Goal: Task Accomplishment & Management: Complete application form

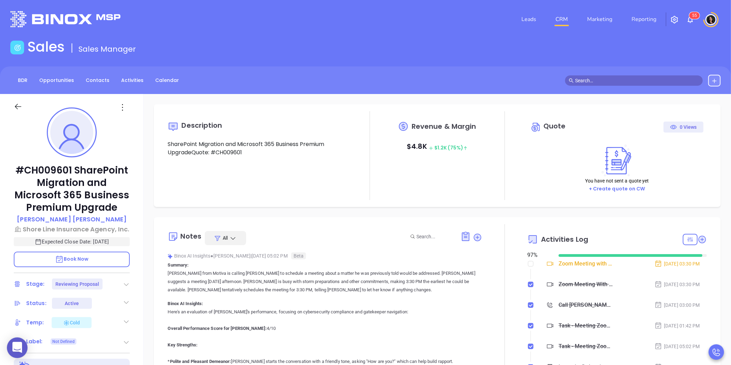
type input "[DATE]"
type input "[PERSON_NAME]"
click at [69, 216] on p "[PERSON_NAME]" at bounding box center [72, 219] width 110 height 9
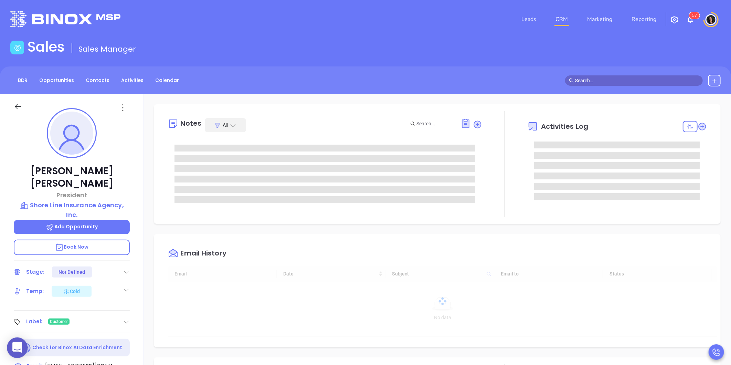
type input "[DATE]"
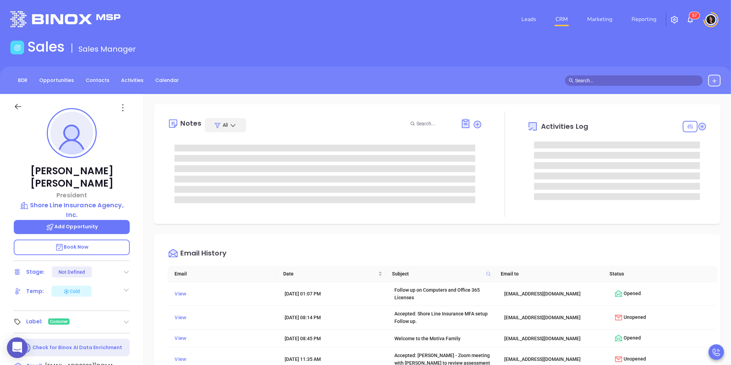
type input "[PERSON_NAME]"
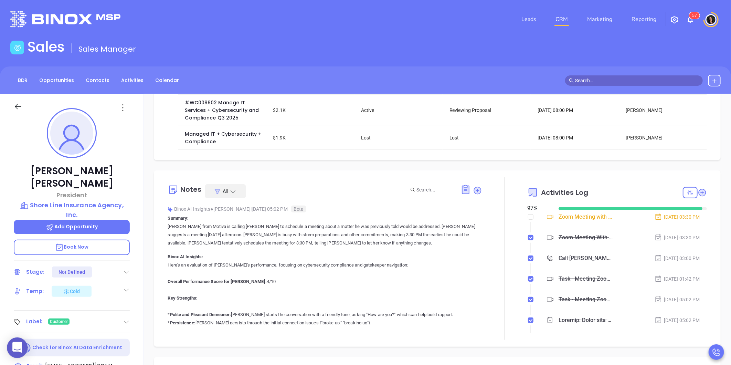
scroll to position [38, 0]
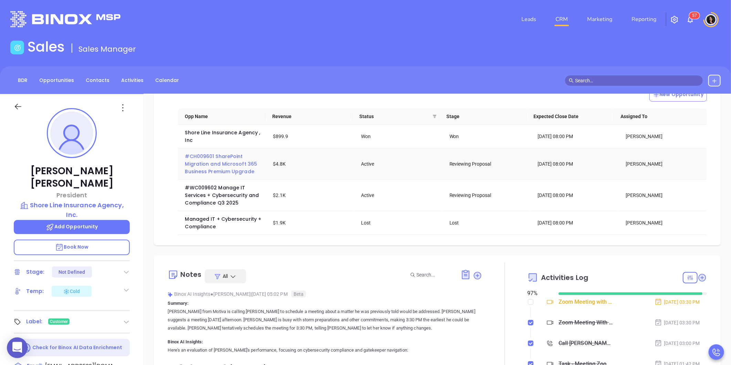
click at [219, 156] on span "#CH009601 SharePoint Migration and Microsoft 365 Business Premium Upgrade" at bounding box center [222, 164] width 74 height 22
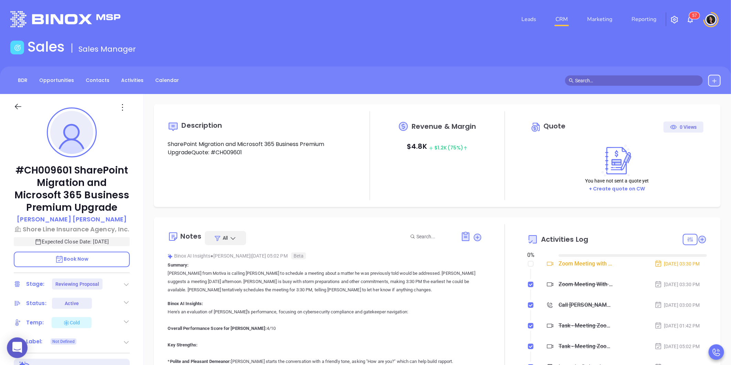
type input "[DATE]"
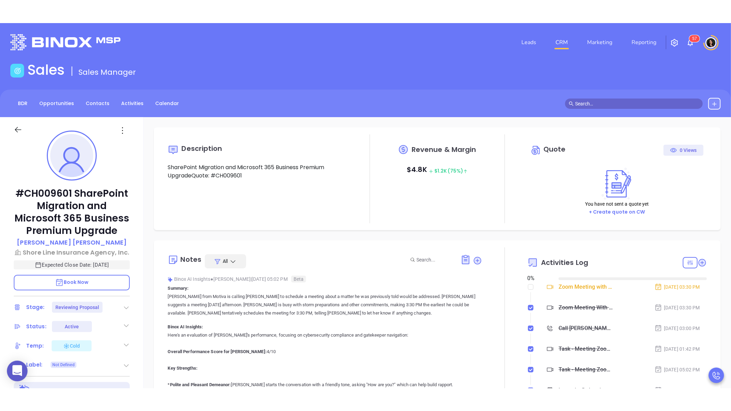
scroll to position [200, 0]
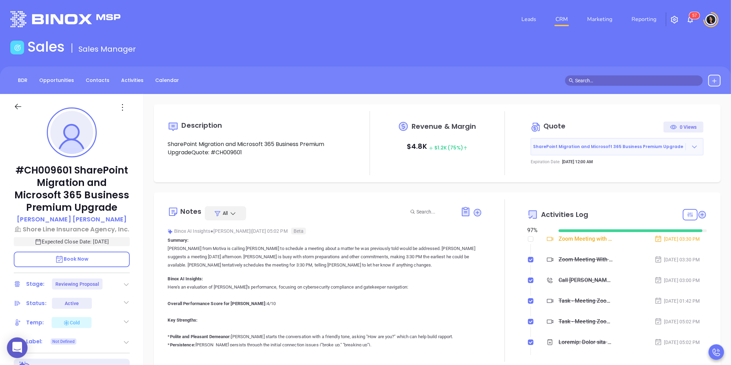
type input "[PERSON_NAME]"
click at [693, 147] on icon at bounding box center [695, 147] width 5 height 3
click at [665, 182] on link "View Order [PERSON_NAME]" at bounding box center [656, 178] width 71 height 7
click at [692, 145] on icon at bounding box center [695, 146] width 7 height 7
click at [656, 188] on link "Edit in ConnectWise Sell" at bounding box center [651, 191] width 61 height 7
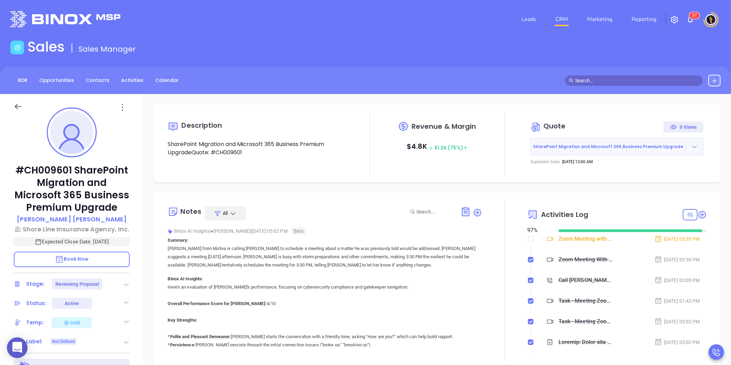
click at [567, 18] on link "CRM" at bounding box center [562, 19] width 18 height 14
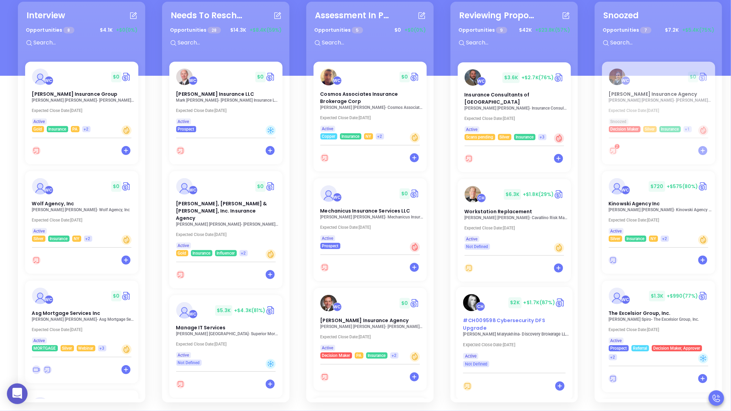
scroll to position [115, 0]
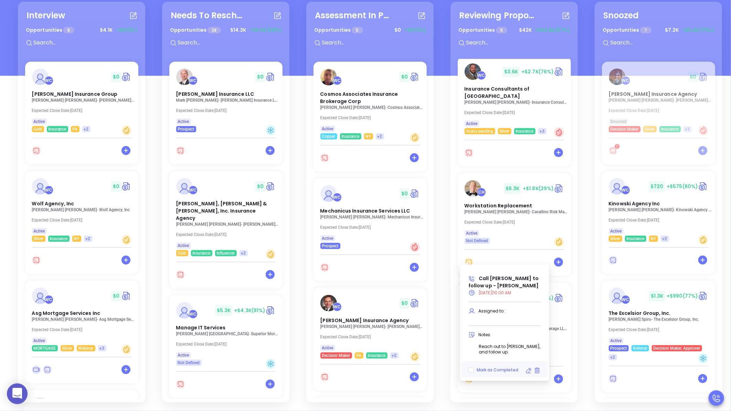
click at [529, 367] on icon at bounding box center [529, 370] width 7 height 7
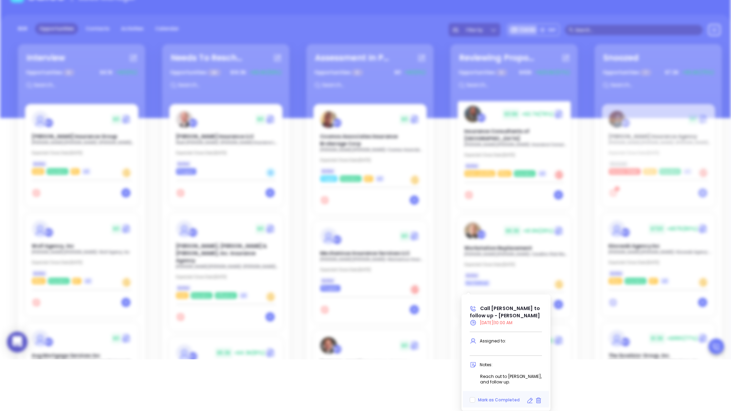
type input "08/21/2025"
type input "Call Frank to follow up - Frank Caponi"
type input "Call"
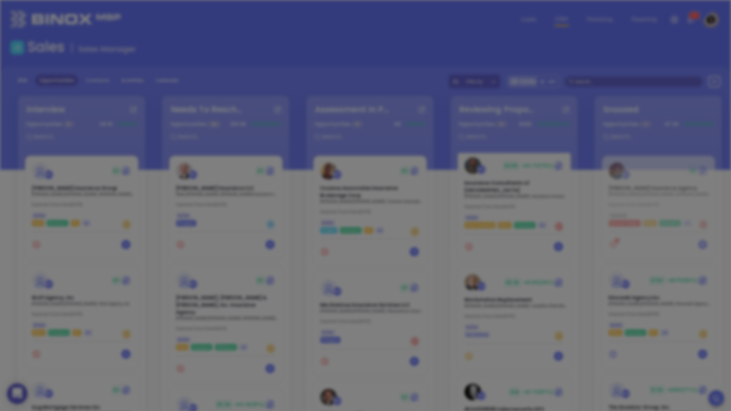
scroll to position [218, 0]
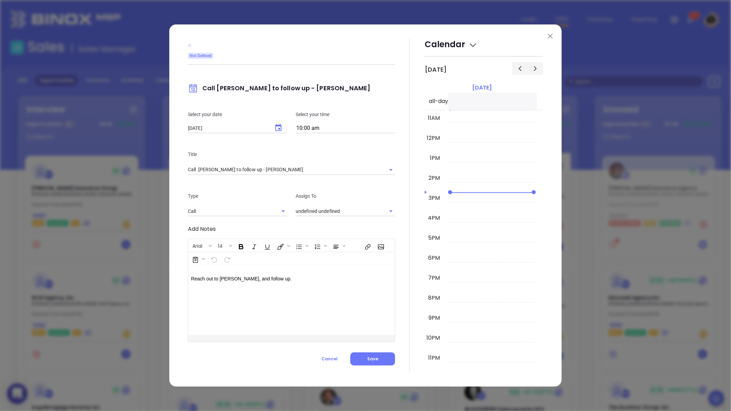
click at [277, 132] on icon "Choose date, selected date is Aug 21, 2025" at bounding box center [278, 128] width 8 height 8
click at [266, 214] on button "22" at bounding box center [268, 210] width 12 height 12
type input "[DATE]"
click at [406, 239] on div at bounding box center [410, 205] width 30 height 334
click at [381, 363] on button "Save" at bounding box center [373, 358] width 45 height 13
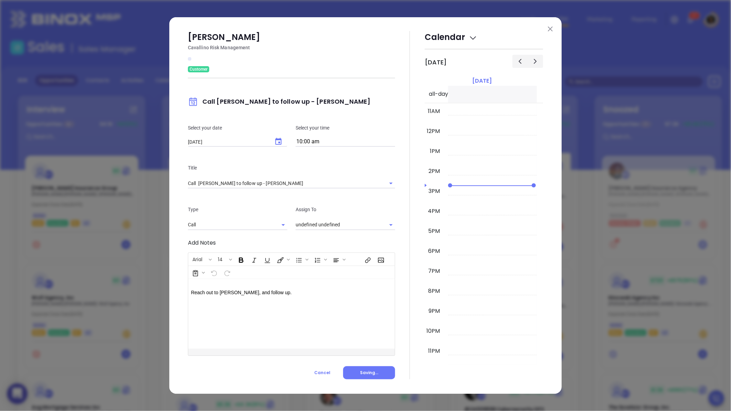
click at [555, 30] on div "Frank Caponi Cavallino Risk Management Customer Call Frank to follow up - Frank…" at bounding box center [365, 205] width 393 height 376
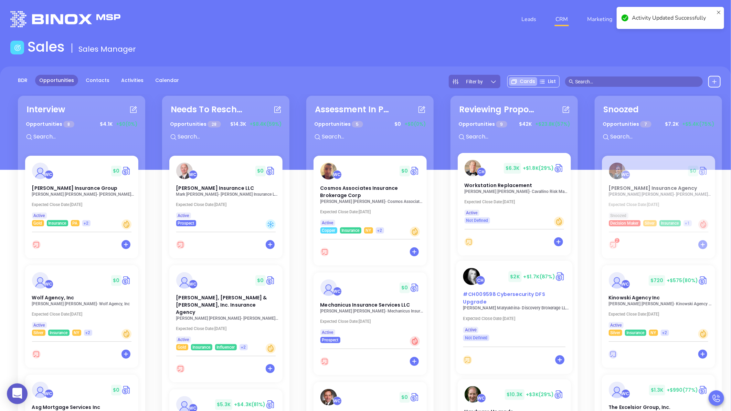
scroll to position [229, 0]
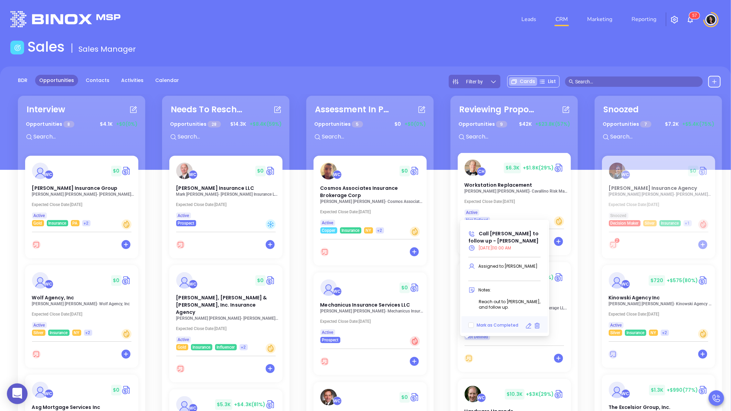
click at [530, 328] on icon at bounding box center [529, 325] width 7 height 7
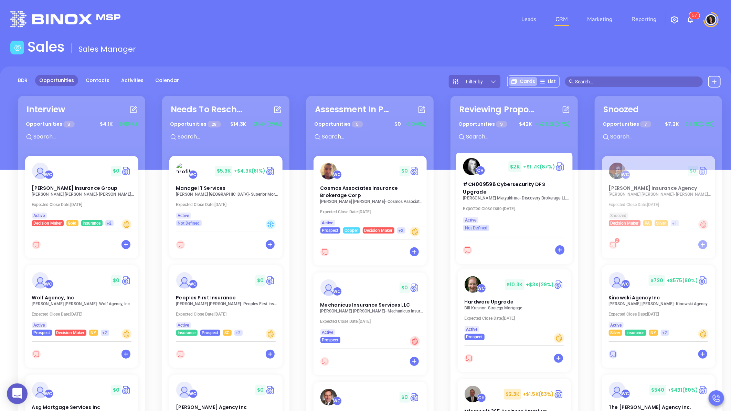
scroll to position [120, 0]
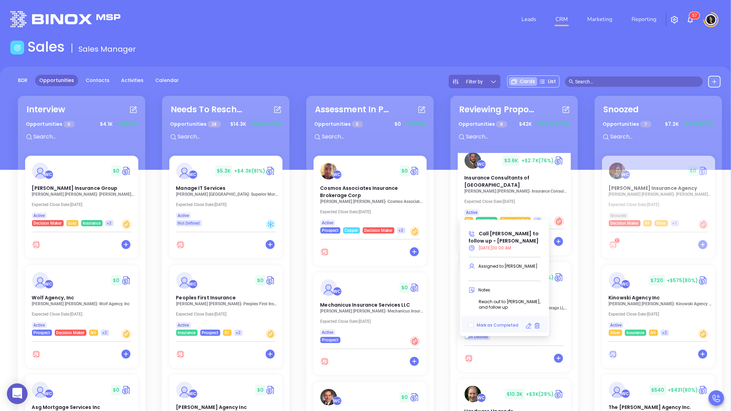
click at [529, 329] on icon at bounding box center [529, 325] width 7 height 7
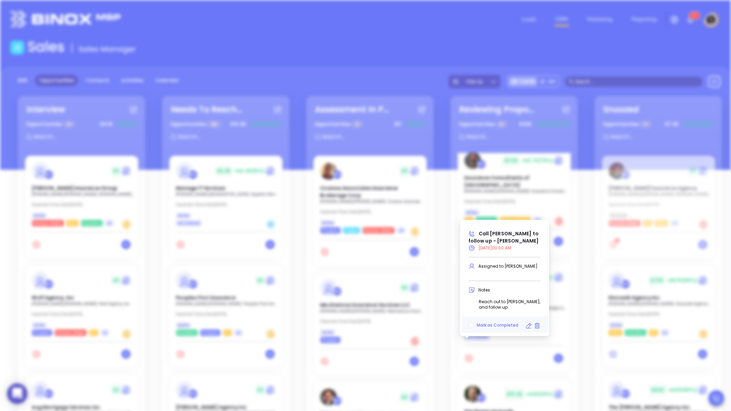
type input "08/21/2025"
type input "Call Olga to follow up - Olga Matyukhina"
type input "Call"
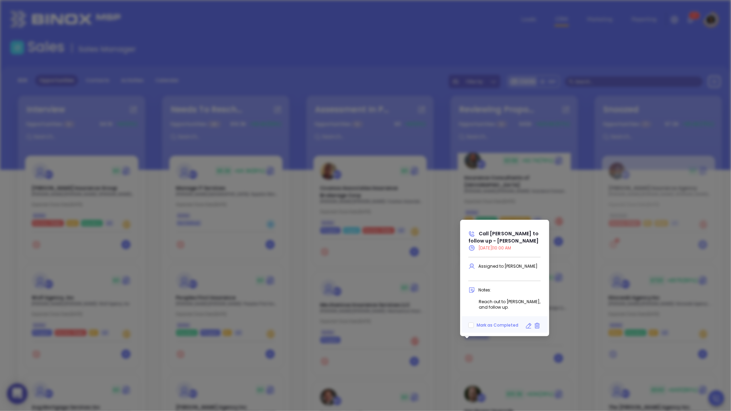
scroll to position [218, 0]
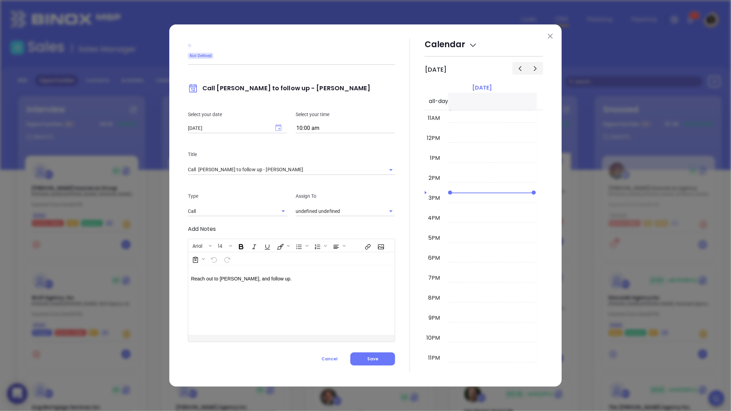
type input "[PERSON_NAME]"
click at [280, 128] on icon "Choose date, selected date is Aug 21, 2025" at bounding box center [279, 127] width 6 height 7
click at [269, 213] on button "22" at bounding box center [268, 210] width 12 height 12
type input "[DATE]"
click at [407, 319] on div at bounding box center [410, 205] width 30 height 334
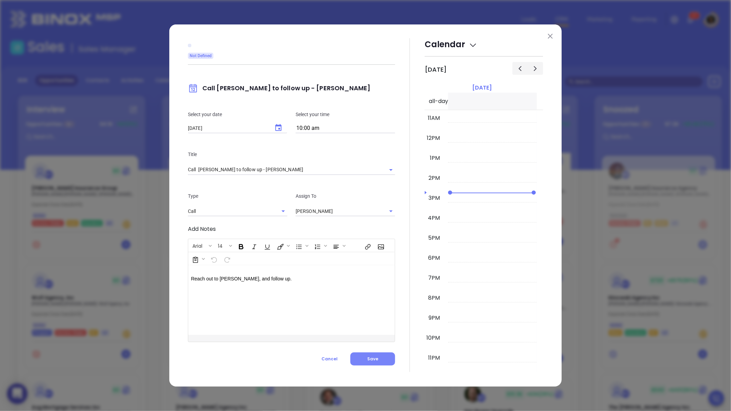
click at [377, 359] on span "Save" at bounding box center [372, 359] width 11 height 6
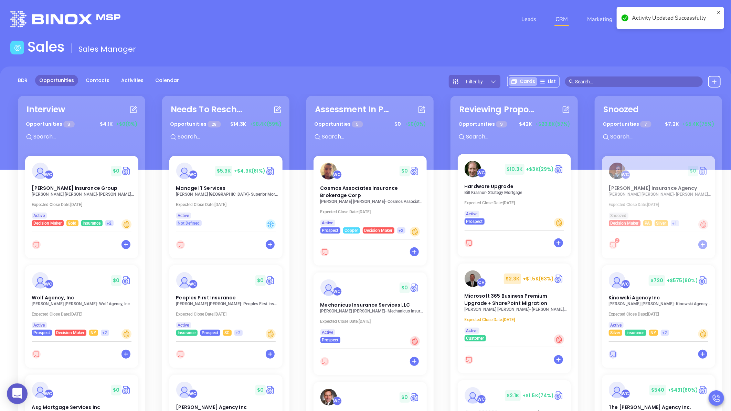
scroll to position [350, 0]
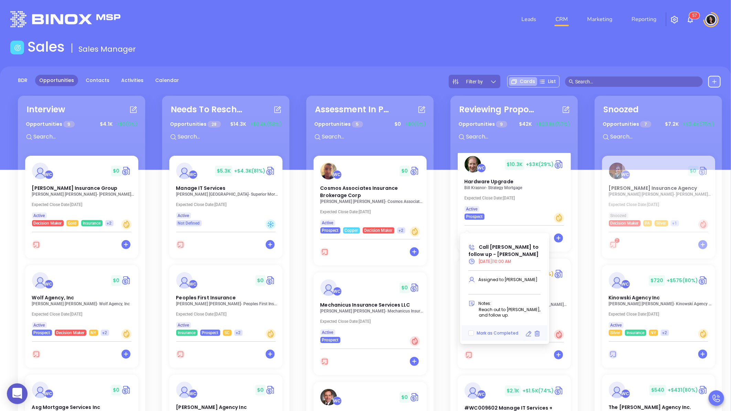
click at [530, 337] on icon at bounding box center [529, 333] width 7 height 7
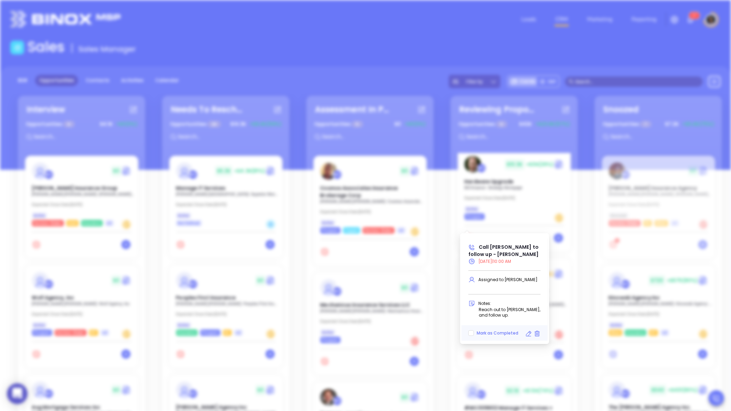
type input "08/21/2025"
type input "Call Bill to follow up - Bill Krasnor"
type input "Call"
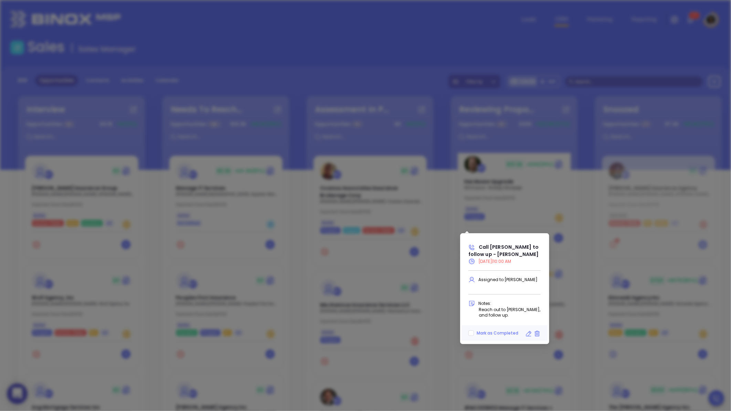
scroll to position [218, 0]
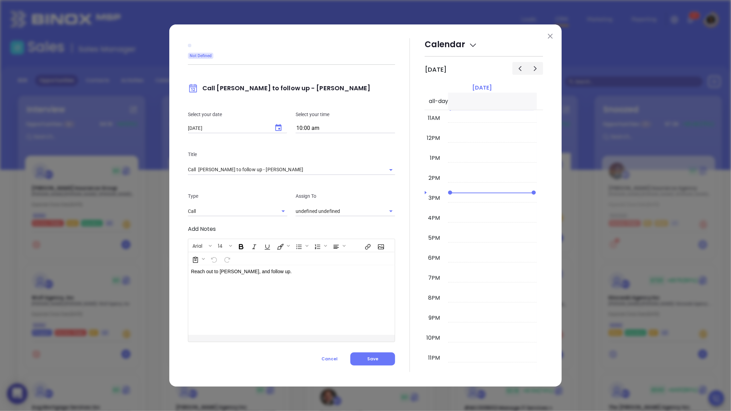
type input "[PERSON_NAME]"
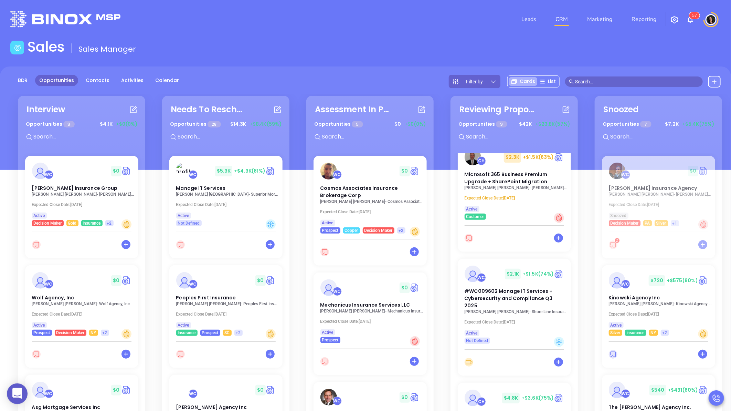
scroll to position [240, 0]
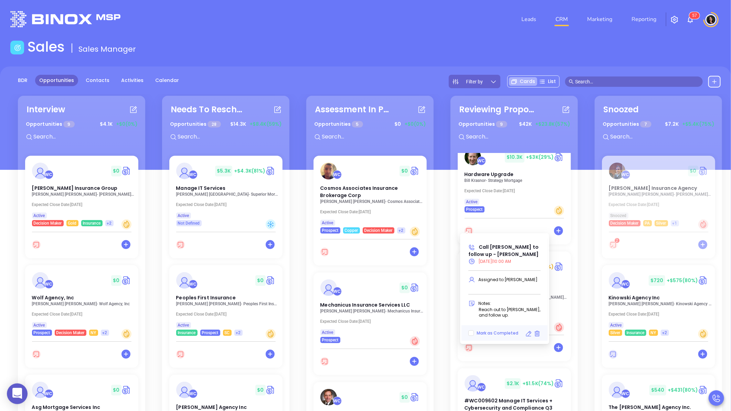
click at [530, 333] on icon at bounding box center [529, 333] width 7 height 7
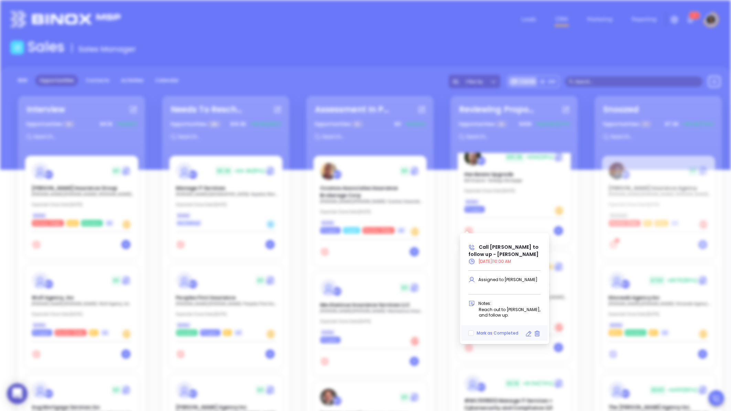
type input "08/21/2025"
type input "Call Bill to follow up - Bill Krasnor"
type input "Call"
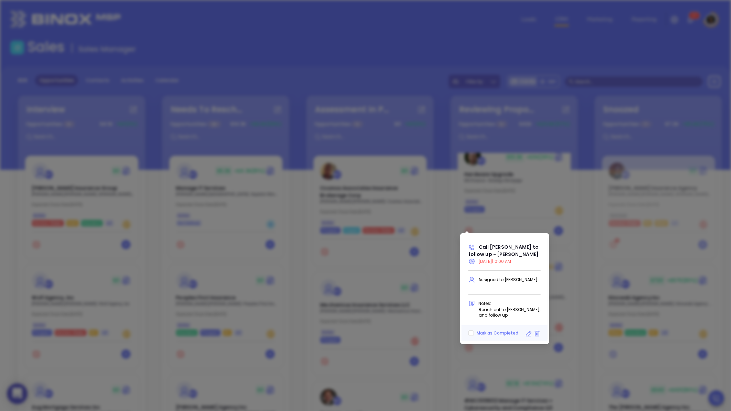
scroll to position [218, 0]
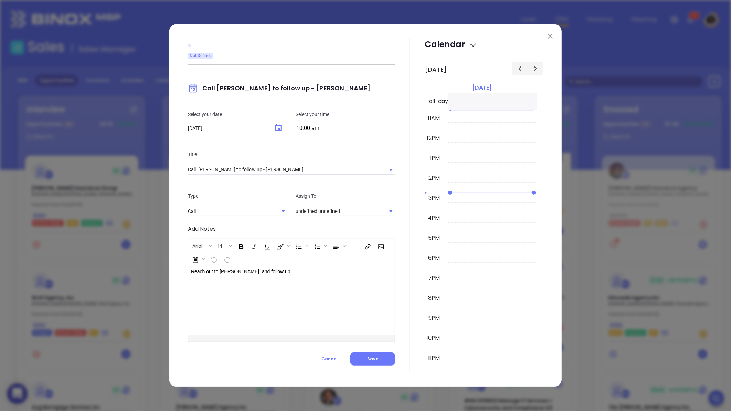
type input "[PERSON_NAME]"
click at [276, 127] on icon "Choose date, selected date is Aug 21, 2025" at bounding box center [279, 127] width 6 height 7
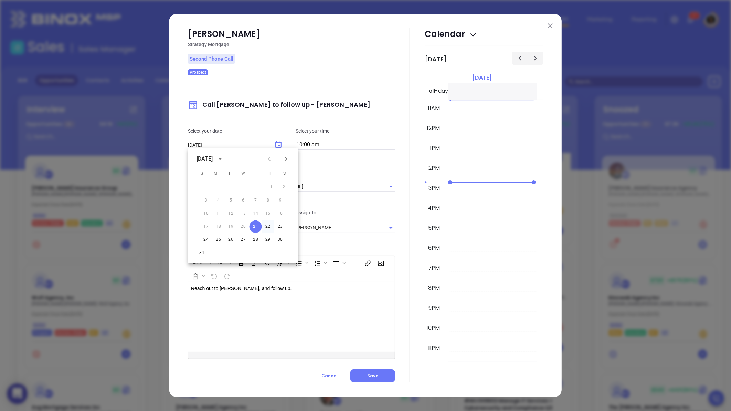
click at [268, 228] on button "22" at bounding box center [268, 226] width 12 height 12
type input "[DATE]"
click at [400, 244] on div at bounding box center [410, 205] width 30 height 354
click at [375, 377] on span "Save" at bounding box center [372, 376] width 11 height 6
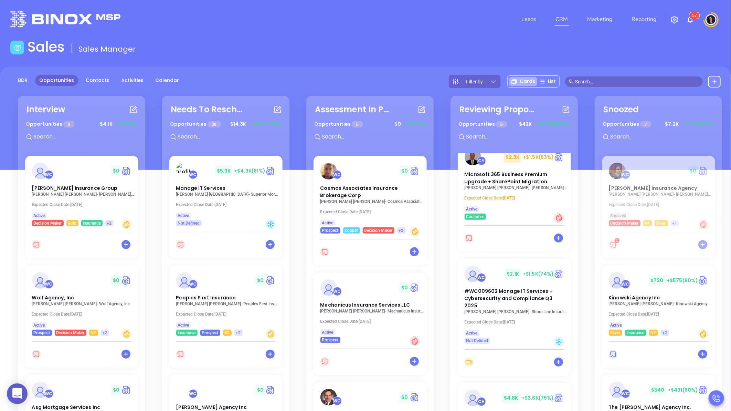
scroll to position [131, 0]
